Goal: Task Accomplishment & Management: Manage account settings

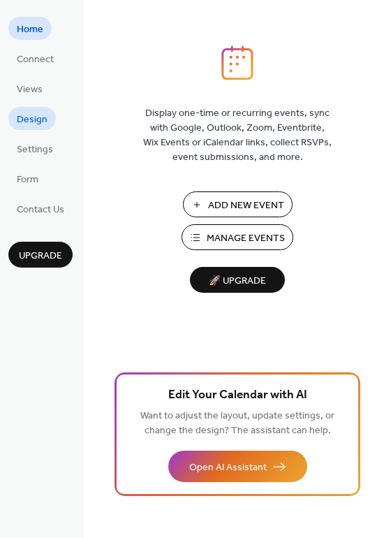
click at [31, 112] on span "Design" at bounding box center [32, 119] width 31 height 15
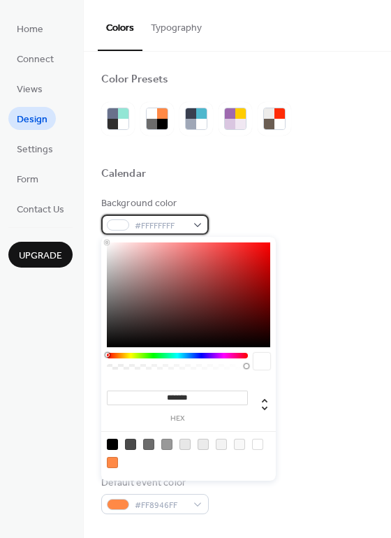
click at [196, 221] on div "#FFFFFFFF" at bounding box center [155, 224] width 108 height 20
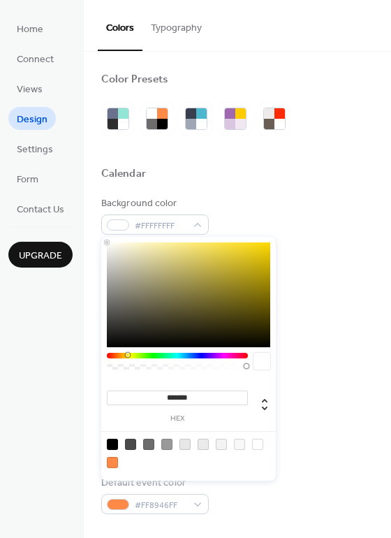
drag, startPoint x: 108, startPoint y: 354, endPoint x: 128, endPoint y: 363, distance: 21.6
click at [128, 363] on div at bounding box center [177, 365] width 141 height 24
click at [112, 463] on div at bounding box center [112, 462] width 11 height 11
type input "*******"
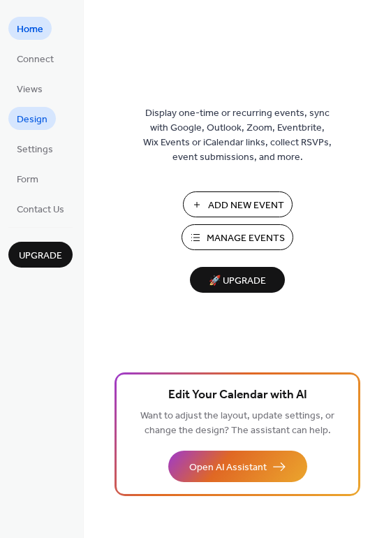
click at [27, 119] on span "Design" at bounding box center [32, 119] width 31 height 15
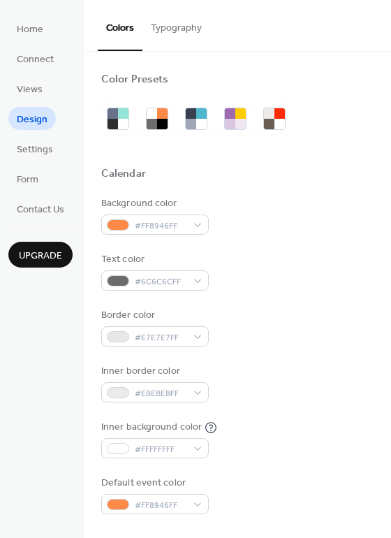
click at [10, 159] on li "Settings" at bounding box center [34, 148] width 53 height 23
click at [28, 154] on span "Settings" at bounding box center [35, 150] width 36 height 15
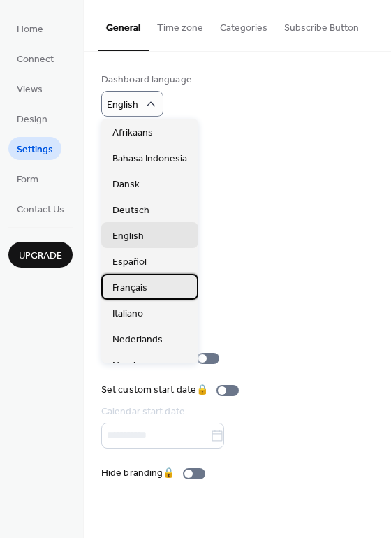
click at [150, 283] on div "Français" at bounding box center [149, 287] width 97 height 26
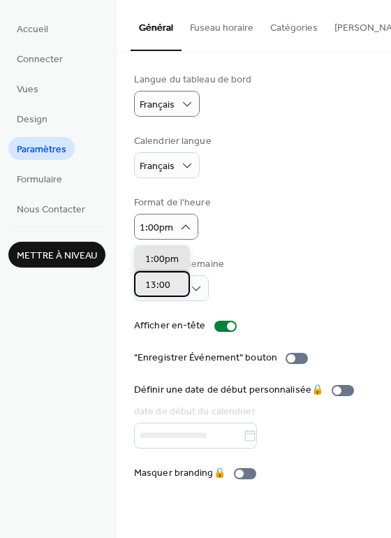
click at [172, 281] on div "13:00" at bounding box center [162, 284] width 56 height 26
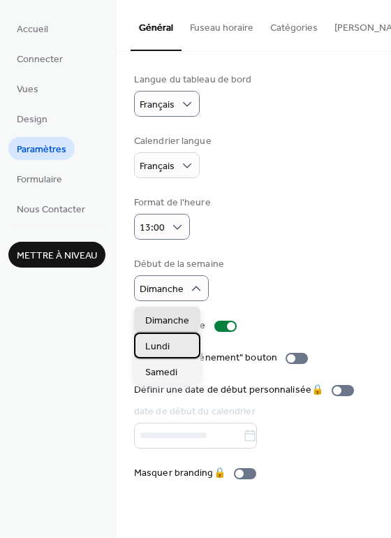
click at [169, 340] on div "Lundi" at bounding box center [167, 346] width 66 height 26
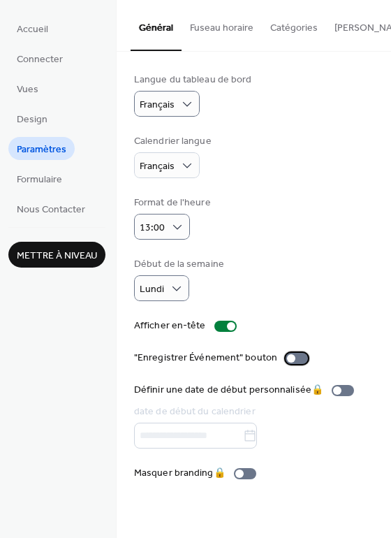
click at [300, 361] on div at bounding box center [297, 358] width 22 height 11
click at [287, 361] on div at bounding box center [297, 358] width 22 height 11
click at [231, 29] on button "Fuseau horaire" at bounding box center [222, 25] width 80 height 50
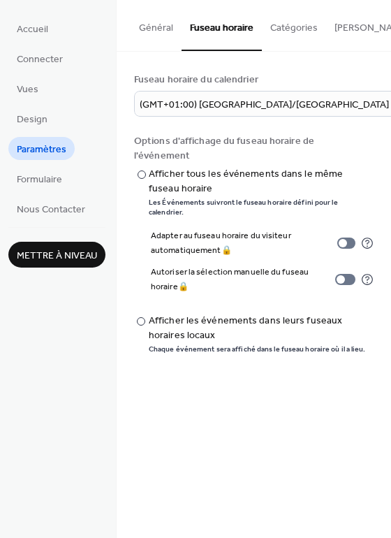
click at [277, 24] on button "Catégories" at bounding box center [294, 25] width 64 height 50
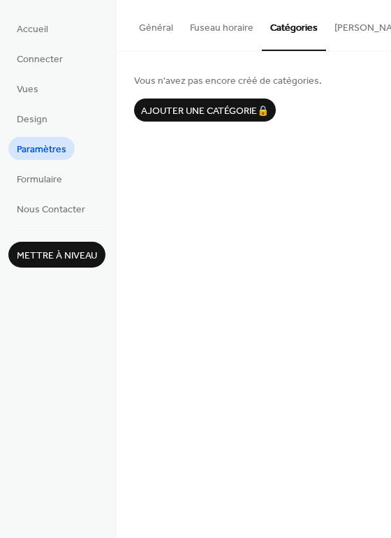
click at [343, 24] on button "[PERSON_NAME] S'abonner" at bounding box center [394, 25] width 137 height 50
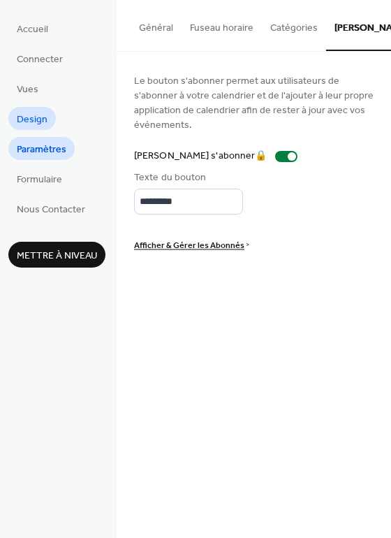
click at [45, 119] on span "Design" at bounding box center [32, 119] width 31 height 15
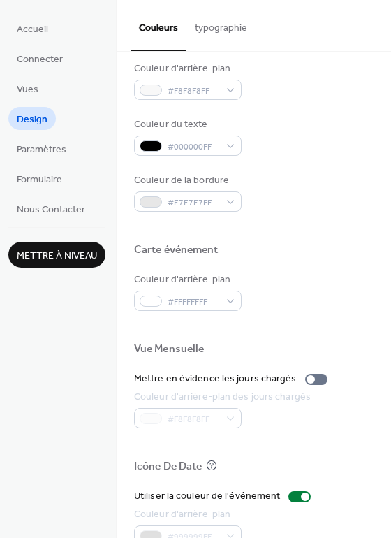
scroll to position [510, 0]
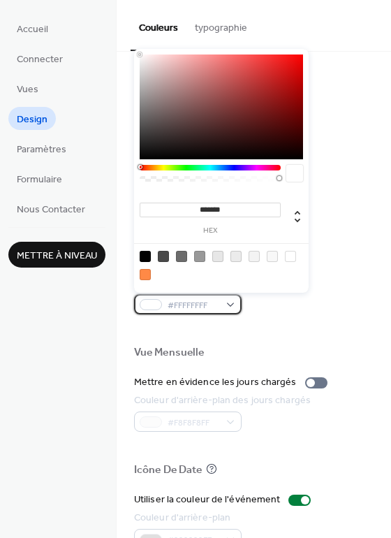
click at [231, 303] on div "#FFFFFFFF" at bounding box center [188, 304] width 108 height 20
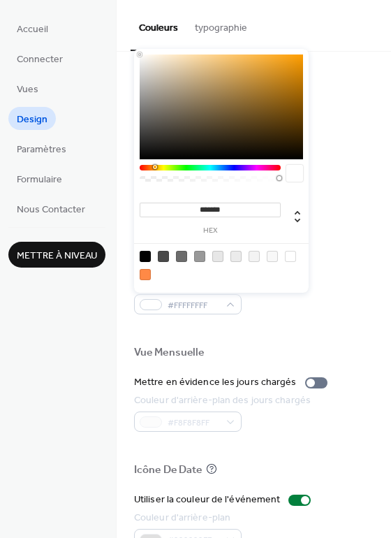
drag, startPoint x: 143, startPoint y: 164, endPoint x: 154, endPoint y: 168, distance: 12.4
click at [154, 168] on div at bounding box center [156, 167] width 4 height 4
click at [261, 75] on div at bounding box center [221, 106] width 163 height 105
type input "*******"
click at [300, 66] on div at bounding box center [221, 106] width 163 height 105
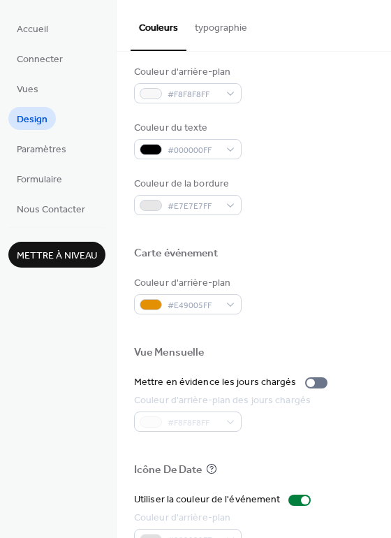
click at [239, 24] on button "typographie" at bounding box center [221, 25] width 69 height 50
